Goal: Task Accomplishment & Management: Use online tool/utility

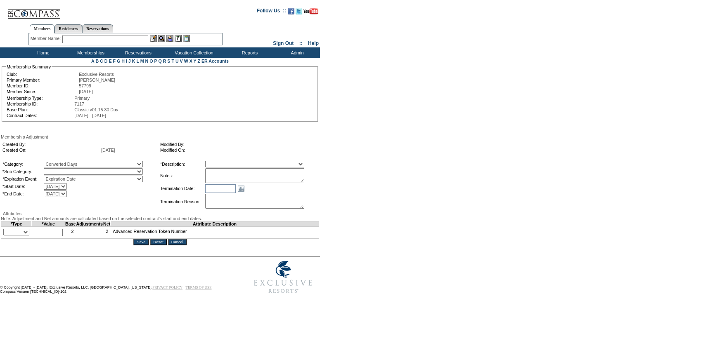
click at [91, 171] on select "Converted Days" at bounding box center [93, 171] width 99 height 7
select select "1069"
click at [61, 170] on select "Converted Days" at bounding box center [93, 171] width 99 height 7
click at [231, 166] on select "Membership/Transfer Fee Adjustment Membership Fee Adjustment Add-On Fee Adjustm…" at bounding box center [254, 164] width 99 height 7
select select "275"
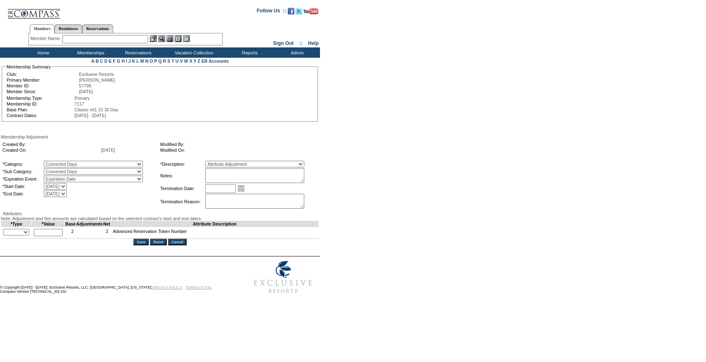
click at [220, 162] on select "Membership/Transfer Fee Adjustment Membership Fee Adjustment Add-On Fee Adjustm…" at bounding box center [254, 164] width 99 height 7
click at [246, 176] on textarea at bounding box center [254, 175] width 99 height 15
paste textarea "[PERSON_NAME] case [DATE], converting 5 days from 24/25 to 1 AR in 25/26."
type textarea "[PERSON_NAME] case [DATE], converting 5 days from 24/25 to 1 AR in 25/26."
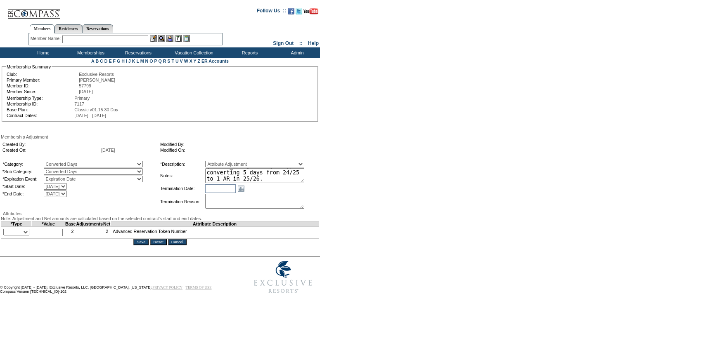
click at [19, 236] on select "+ - Override" at bounding box center [16, 232] width 26 height 7
select select "1"
click at [5, 236] on select "+ - Override" at bounding box center [16, 232] width 26 height 7
click at [47, 237] on input "text" at bounding box center [48, 232] width 29 height 7
type input "1"
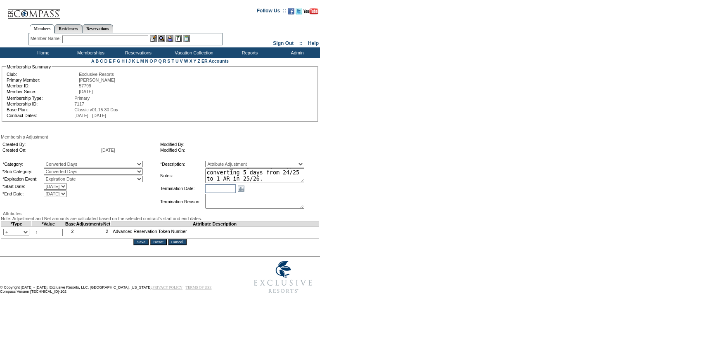
click at [280, 175] on textarea "[PERSON_NAME] case [DATE], converting 5 days from 24/25 to 1 AR in 25/26." at bounding box center [254, 175] width 99 height 15
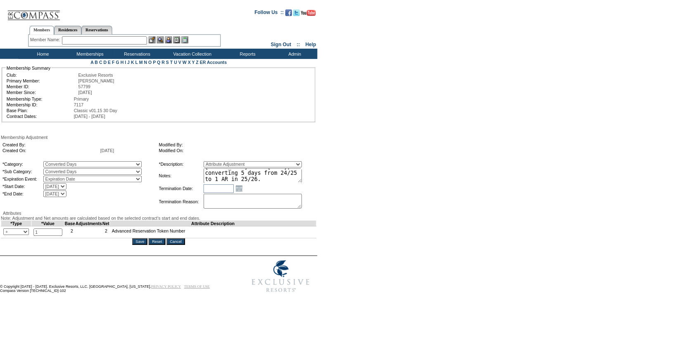
scroll to position [0, 0]
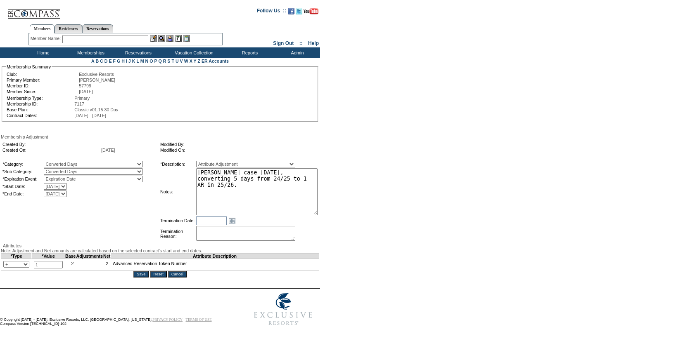
drag, startPoint x: 315, startPoint y: 181, endPoint x: 336, endPoint y: 212, distance: 38.2
click at [336, 212] on form "Follow Us ::" at bounding box center [348, 166] width 697 height 328
click at [145, 278] on input "Save" at bounding box center [140, 274] width 15 height 7
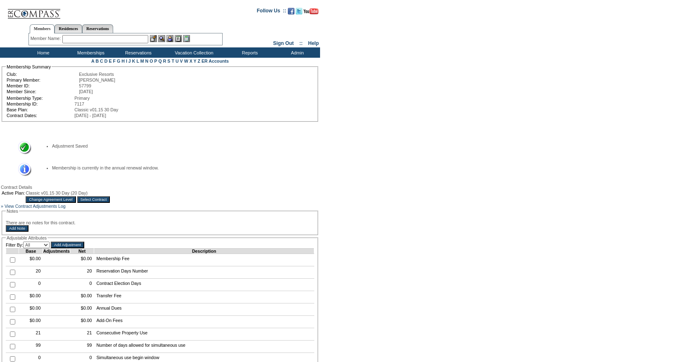
click at [109, 47] on td "Members Residences Reservations Member Name: Destination or Residence:" at bounding box center [125, 33] width 251 height 28
click at [109, 43] on input "text" at bounding box center [105, 39] width 86 height 8
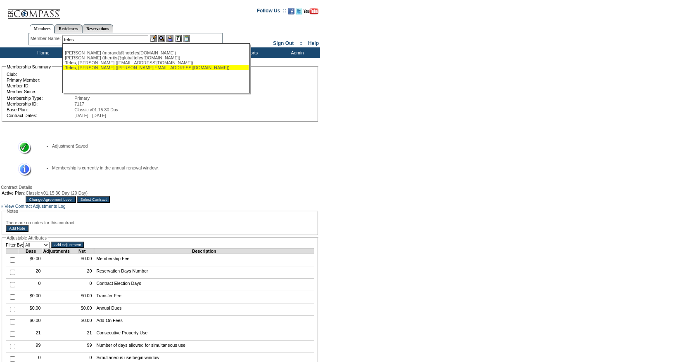
click at [102, 66] on div "Teles , Thomas (tom.teles1@gmail.com)" at bounding box center [156, 67] width 182 height 5
type input "Teles, Thomas (tom.teles1@gmail.com)"
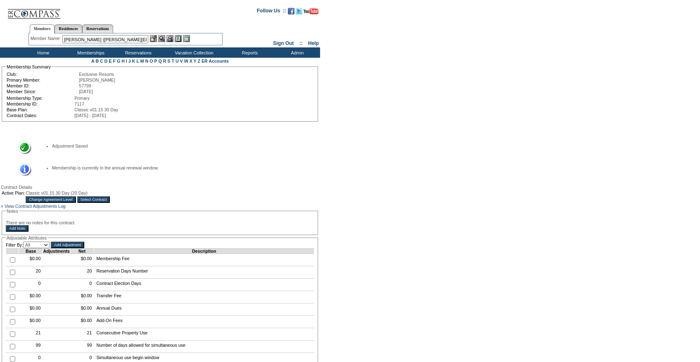
click at [173, 39] on img at bounding box center [169, 38] width 7 height 7
click at [155, 39] on img at bounding box center [153, 38] width 7 height 7
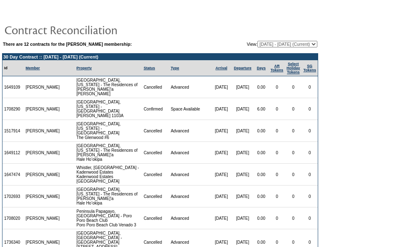
click at [261, 46] on select "10/16/17 - 10/31/18 11/01/18 - 10/31/19 11/01/19 - 10/31/20 11/01/20 - 10/31/21…" at bounding box center [287, 44] width 60 height 7
select select "126753"
click at [257, 41] on select "10/16/17 - 10/31/18 11/01/18 - 10/31/19 11/01/19 - 10/31/20 11/01/20 - 10/31/21…" at bounding box center [287, 44] width 60 height 7
